Goal: Task Accomplishment & Management: Complete application form

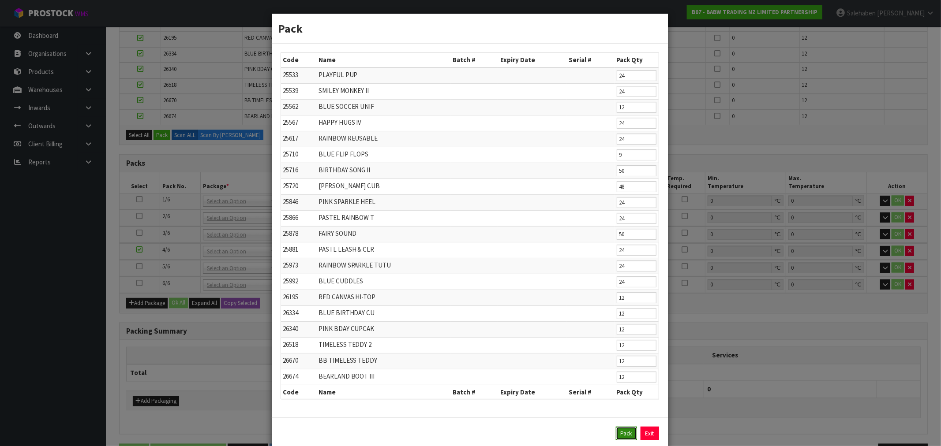
drag, startPoint x: 622, startPoint y: 431, endPoint x: 620, endPoint y: 382, distance: 49.0
click at [621, 430] on button "Pack" at bounding box center [626, 434] width 21 height 14
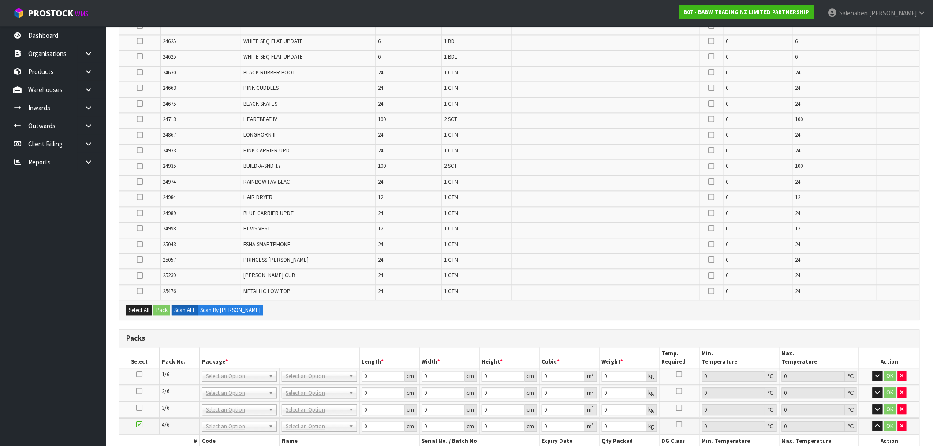
scroll to position [733, 0]
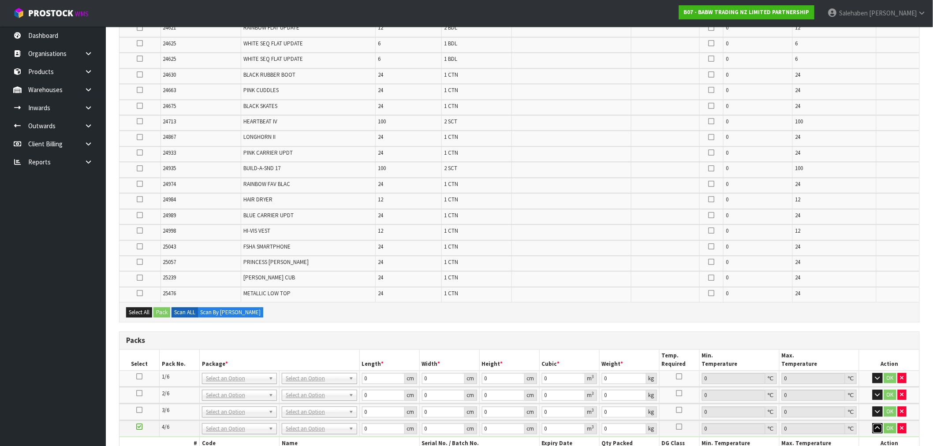
click at [877, 426] on icon "button" at bounding box center [878, 429] width 5 height 6
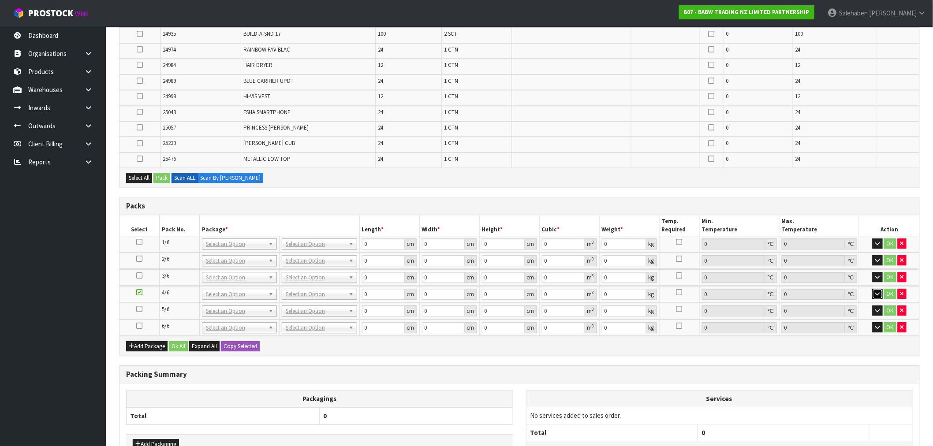
scroll to position [918, 0]
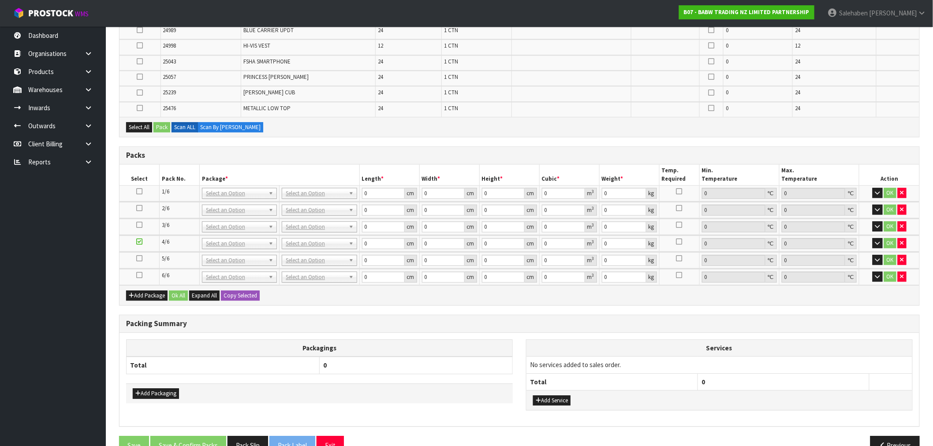
click at [139, 258] on icon at bounding box center [139, 258] width 6 height 0
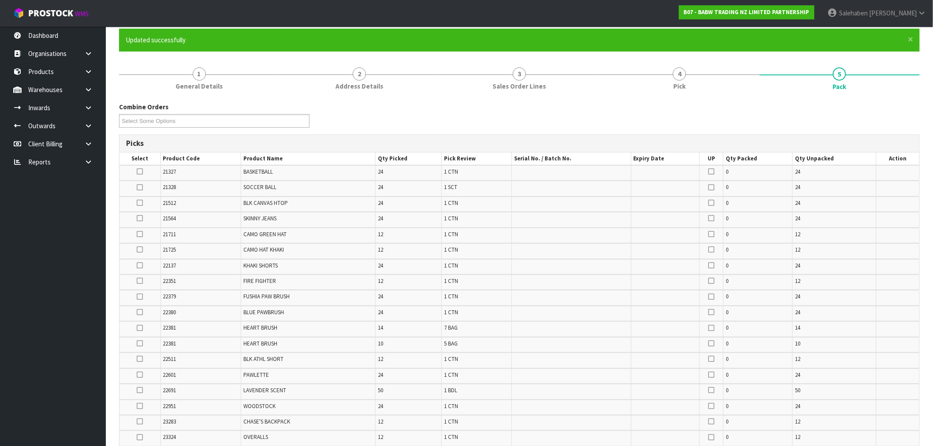
scroll to position [36, 0]
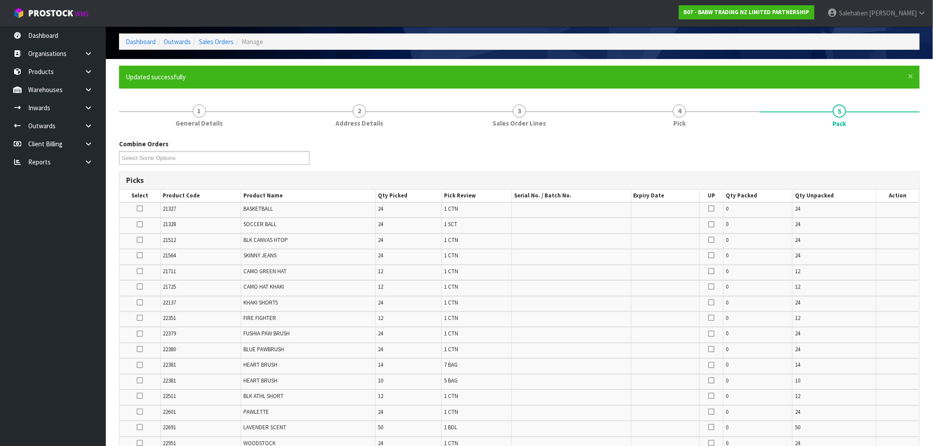
click at [141, 209] on icon at bounding box center [140, 209] width 6 height 0
click at [0, 0] on input "checkbox" at bounding box center [0, 0] width 0 height 0
click at [142, 225] on icon at bounding box center [140, 225] width 6 height 0
click at [0, 0] on input "checkbox" at bounding box center [0, 0] width 0 height 0
click at [140, 240] on icon at bounding box center [140, 240] width 6 height 0
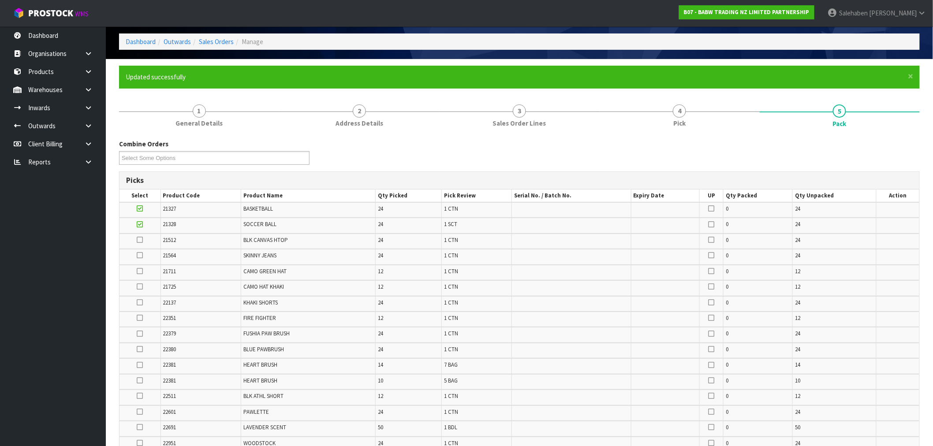
click at [0, 0] on input "checkbox" at bounding box center [0, 0] width 0 height 0
click at [140, 255] on icon at bounding box center [140, 255] width 6 height 0
click at [0, 0] on input "checkbox" at bounding box center [0, 0] width 0 height 0
click at [138, 272] on icon at bounding box center [140, 271] width 6 height 0
click at [0, 0] on input "checkbox" at bounding box center [0, 0] width 0 height 0
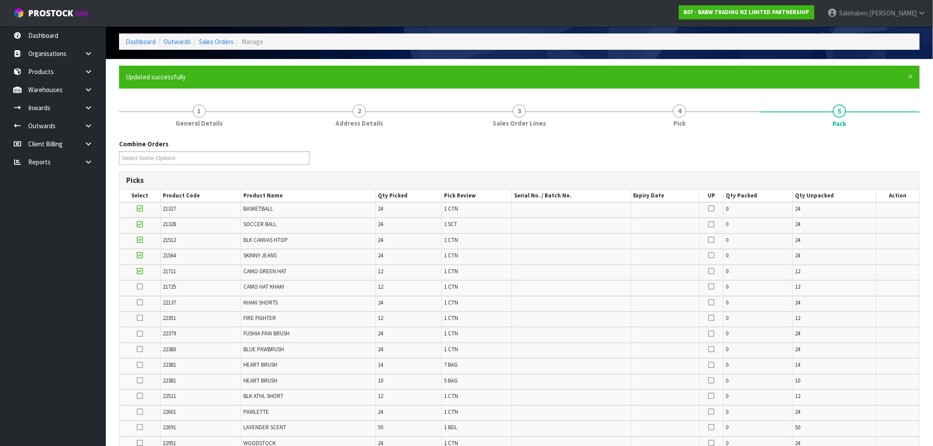
click at [142, 287] on icon at bounding box center [140, 287] width 6 height 0
click at [0, 0] on input "checkbox" at bounding box center [0, 0] width 0 height 0
click at [143, 303] on icon at bounding box center [140, 303] width 6 height 0
click at [0, 0] on input "checkbox" at bounding box center [0, 0] width 0 height 0
click
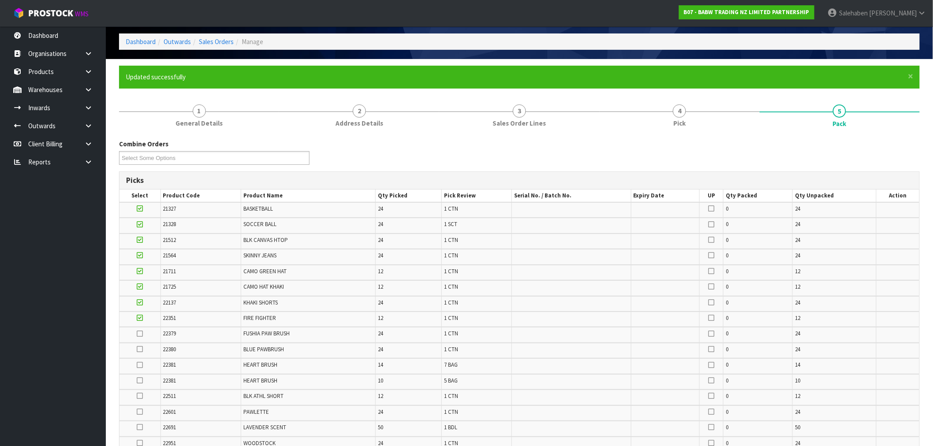
drag, startPoint x: 141, startPoint y: 330, endPoint x: 138, endPoint y: 345, distance: 15.8
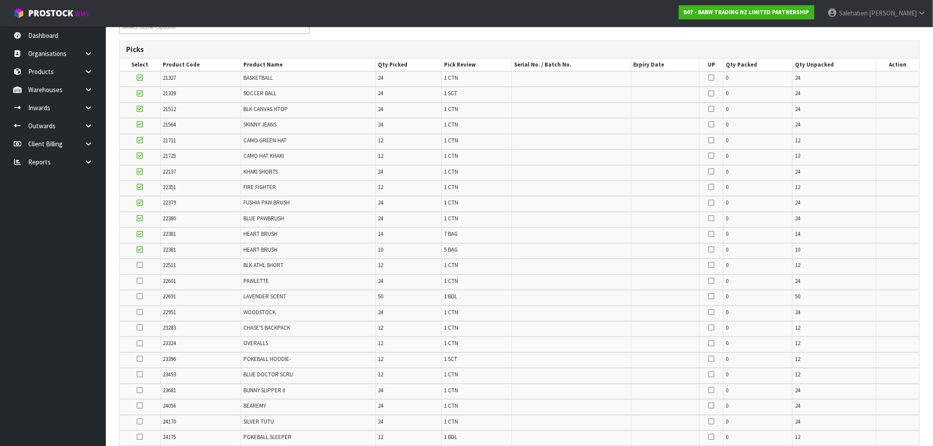
scroll to position [183, 0]
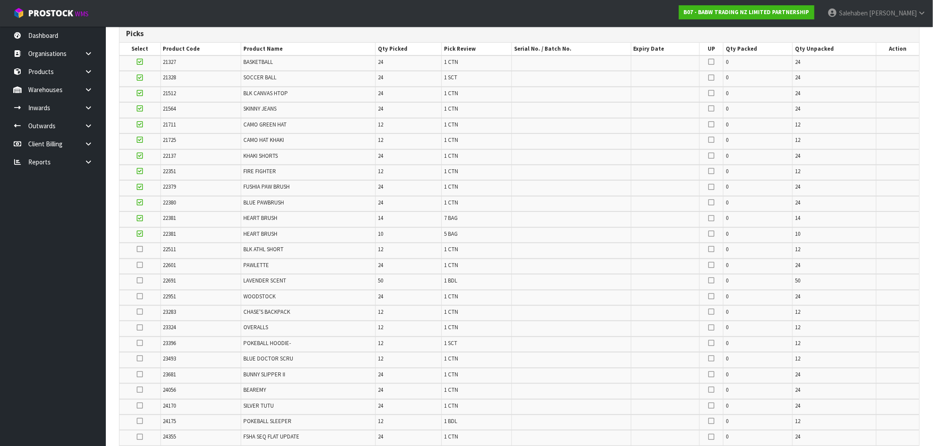
drag, startPoint x: 140, startPoint y: 243, endPoint x: 140, endPoint y: 250, distance: 7.1
drag, startPoint x: 140, startPoint y: 273, endPoint x: 141, endPoint y: 284, distance: 11.5
drag, startPoint x: 139, startPoint y: 288, endPoint x: 139, endPoint y: 305, distance: 17.2
drag, startPoint x: 138, startPoint y: 320, endPoint x: 142, endPoint y: 336, distance: 15.9
drag, startPoint x: 142, startPoint y: 336, endPoint x: 141, endPoint y: 347, distance: 11.1
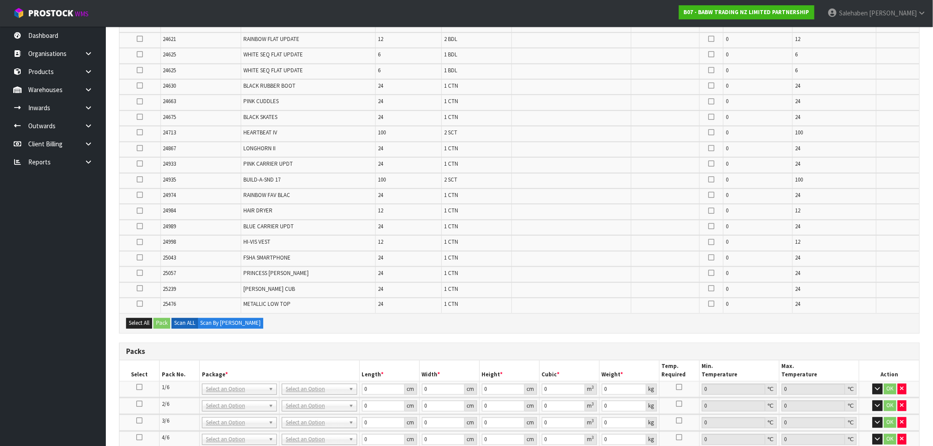
scroll to position [368, 0]
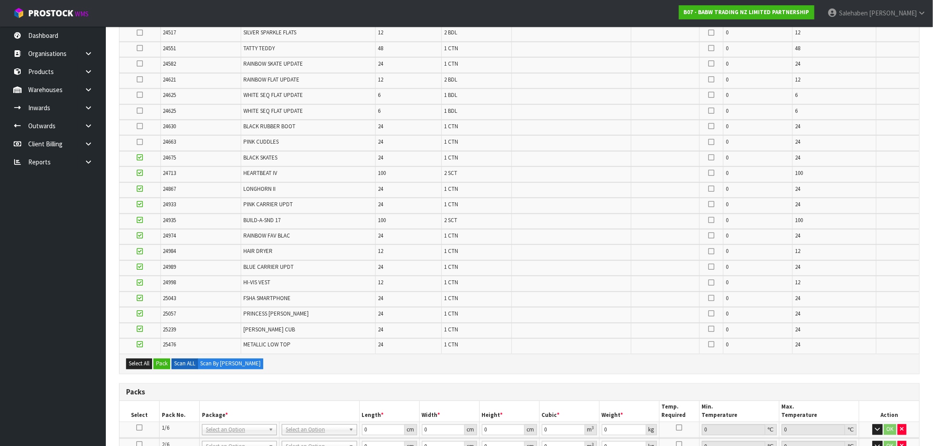
drag, startPoint x: 143, startPoint y: 135, endPoint x: 143, endPoint y: 128, distance: 7.5
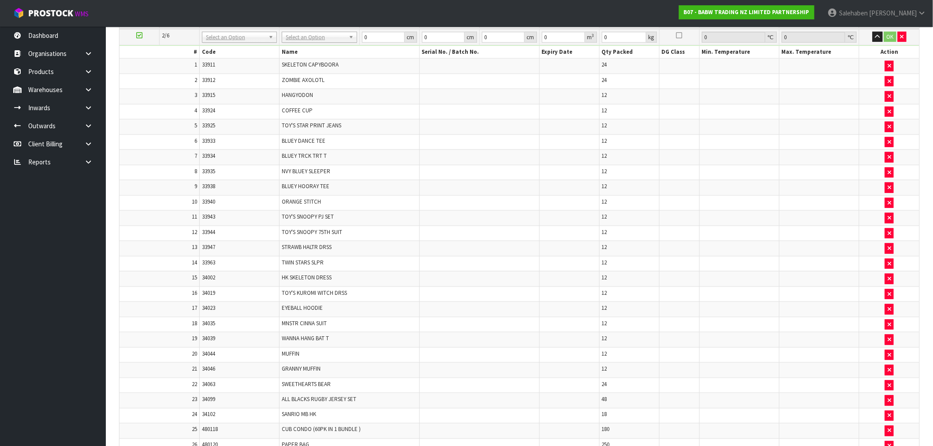
scroll to position [98, 0]
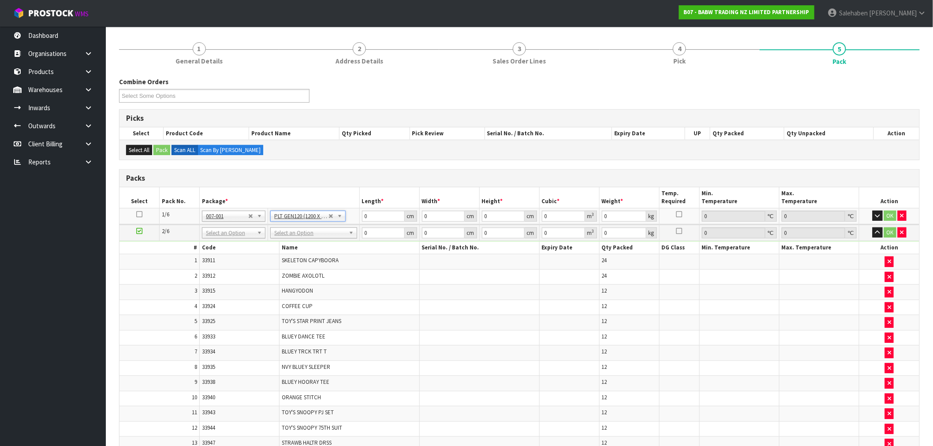
type input "120"
type input "100"
type input "274"
drag, startPoint x: 492, startPoint y: 217, endPoint x: 460, endPoint y: 228, distance: 33.6
type input "1"
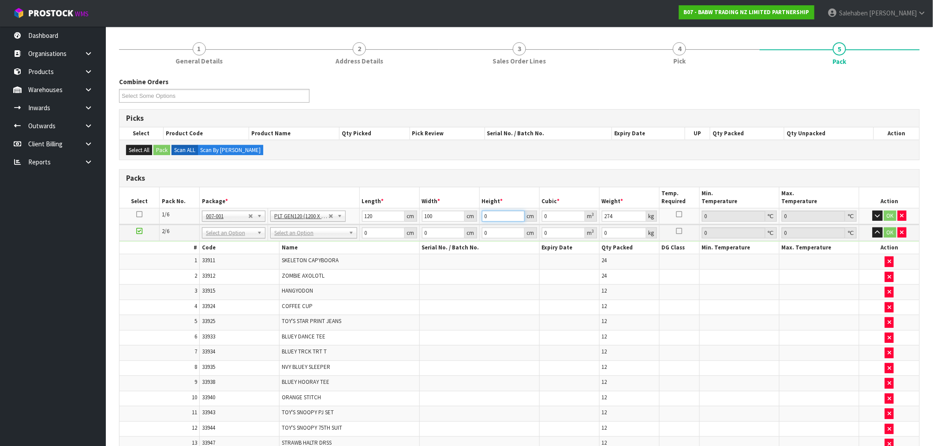
type input "0.012"
type input "15"
type input "0.18"
type input "150"
type input "1.8"
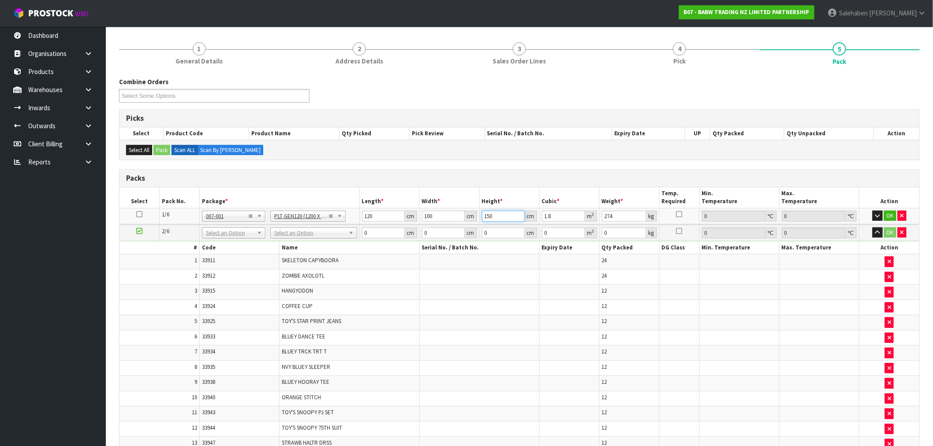
type input "150"
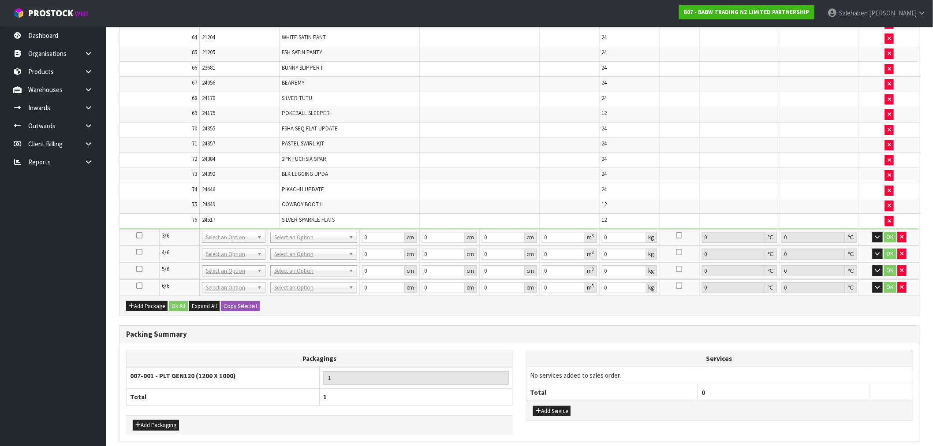
scroll to position [1326, 0]
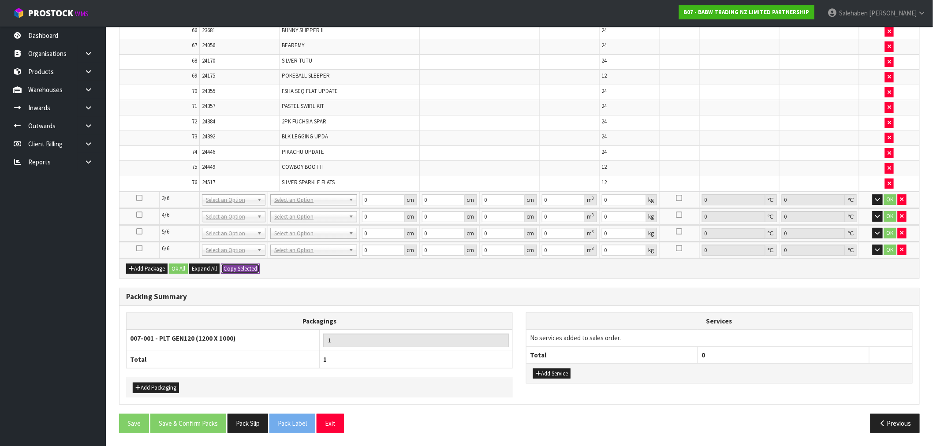
type input "120"
type input "100"
type input "150"
type input "1.8"
type input "274"
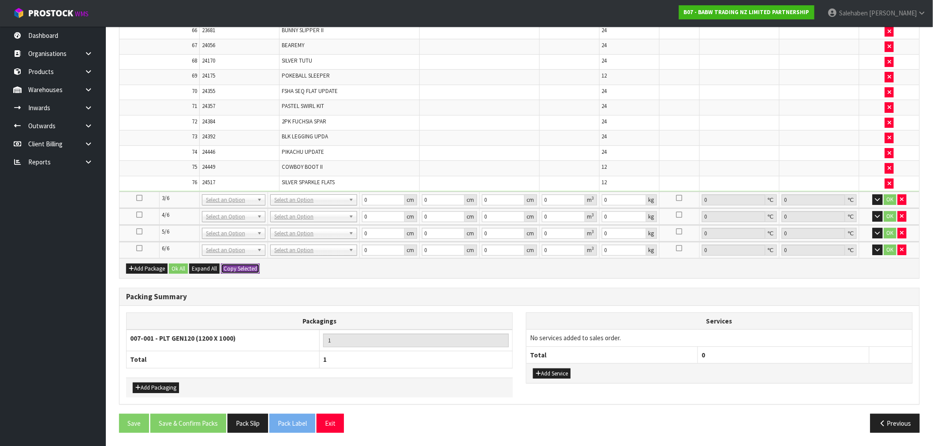
type input "120"
type input "100"
type input "150"
type input "1.8"
type input "274"
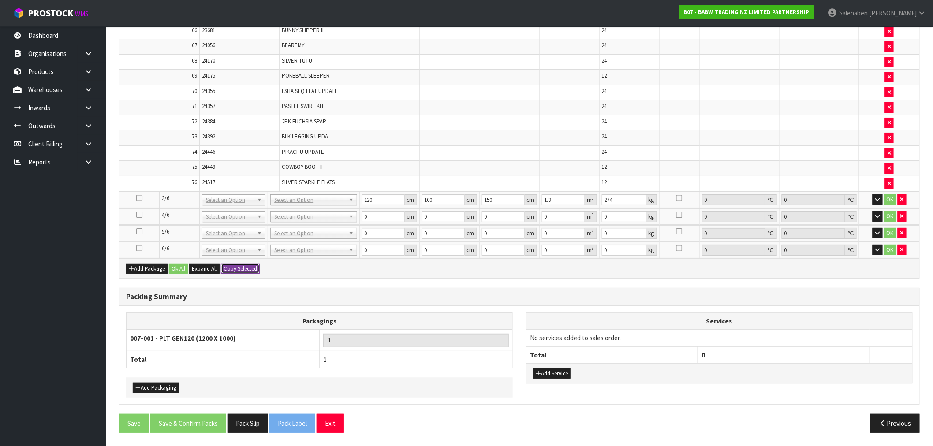
type input "120"
type input "100"
type input "150"
type input "1.8"
type input "274"
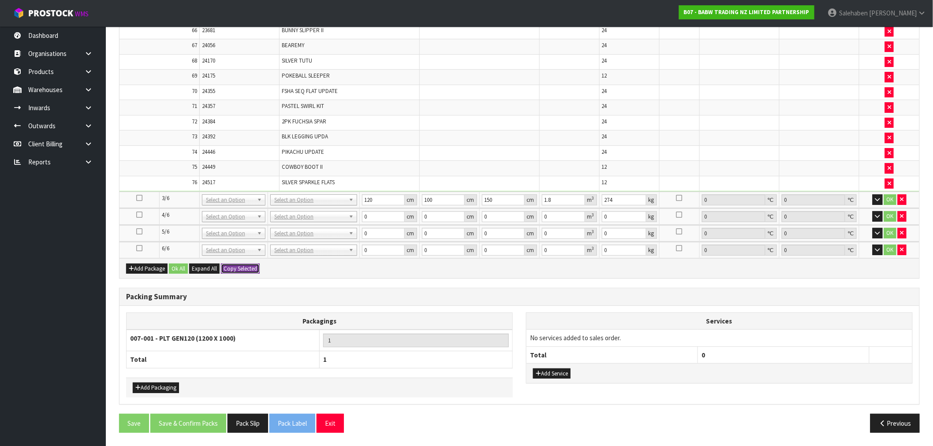
type input "120"
type input "100"
type input "150"
type input "1.8"
type input "274"
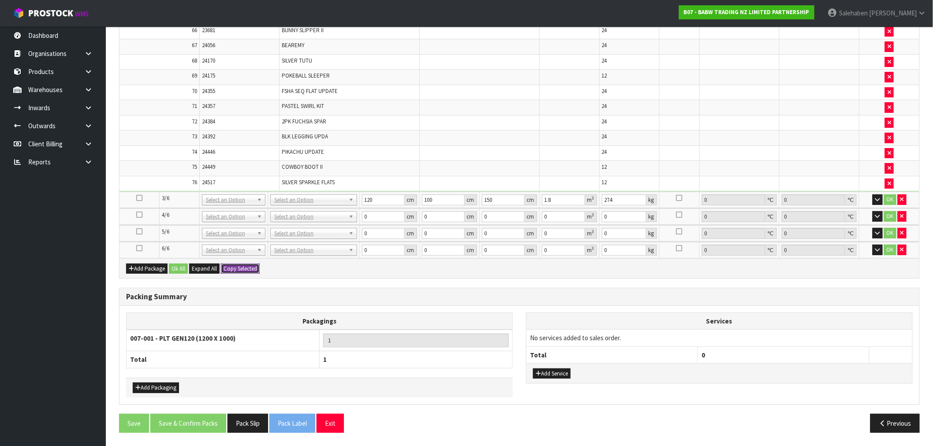
type input "120"
type input "100"
type input "150"
type input "1.8"
type input "274"
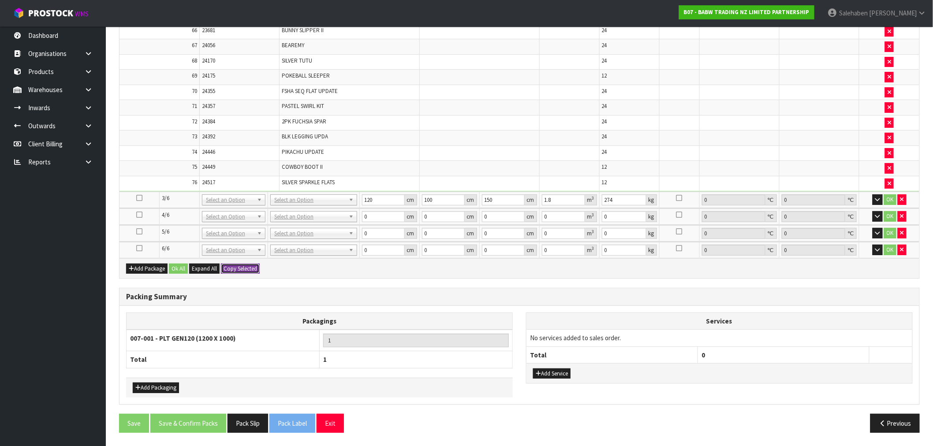
type input "6"
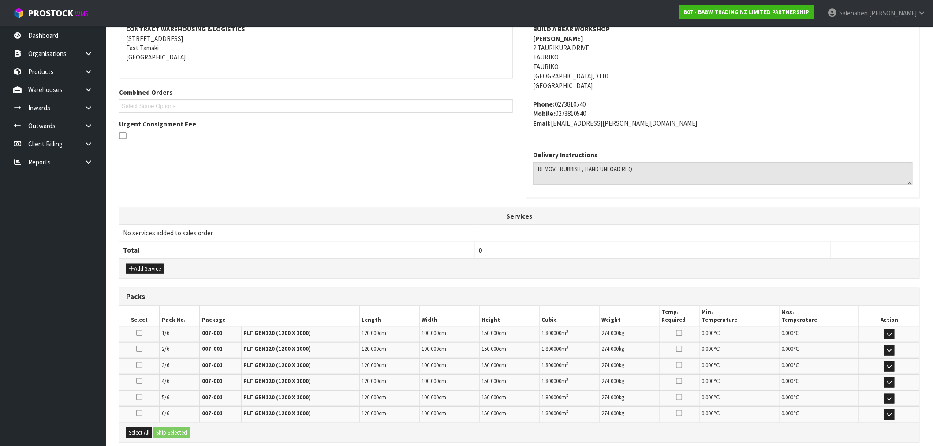
scroll to position [266, 0]
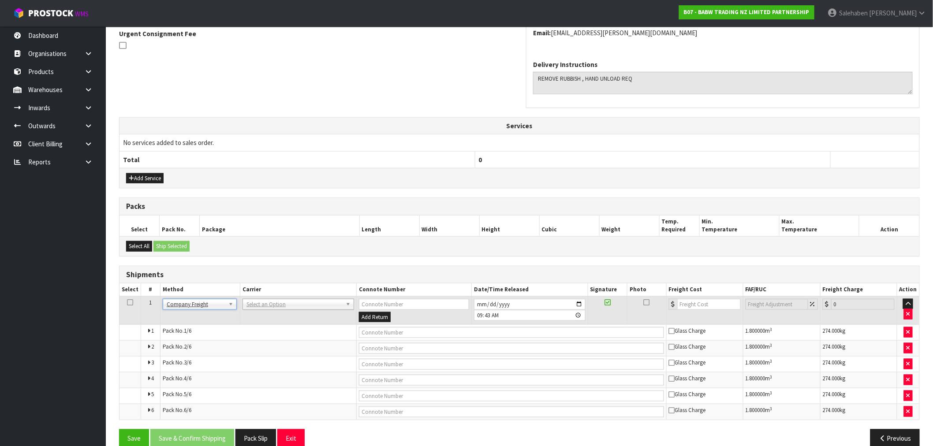
drag, startPoint x: 285, startPoint y: 296, endPoint x: 279, endPoint y: 307, distance: 11.8
type input "cwl"
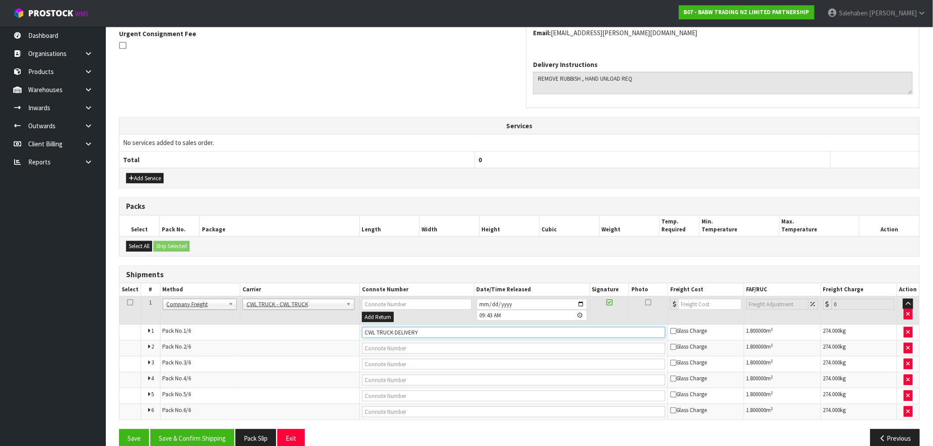
type input "CWL TRUCK DELIVERY"
type input "[DATE]"
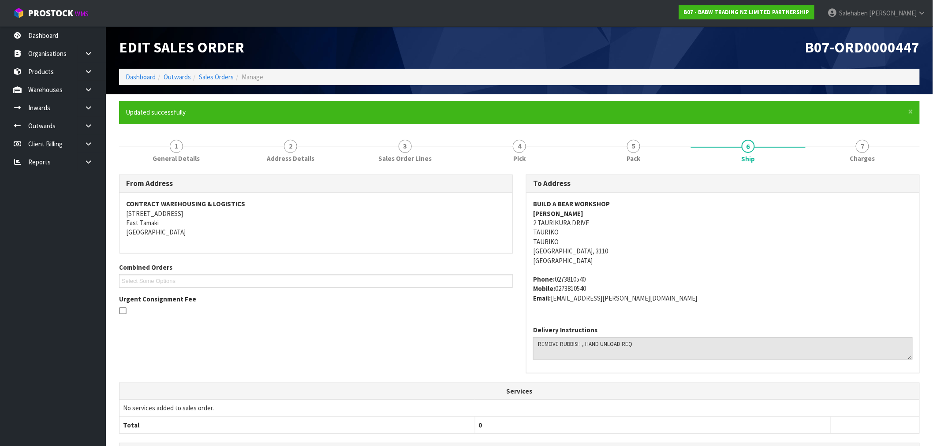
scroll to position [0, 0]
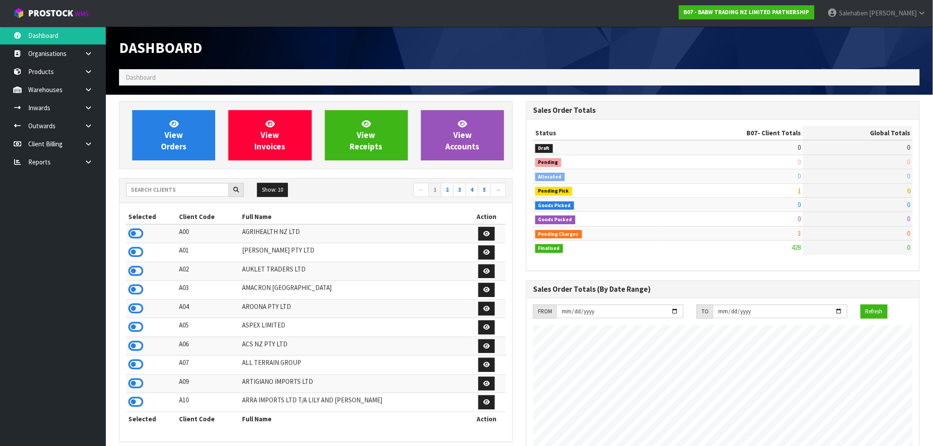
scroll to position [668, 407]
